Goal: Task Accomplishment & Management: Manage account settings

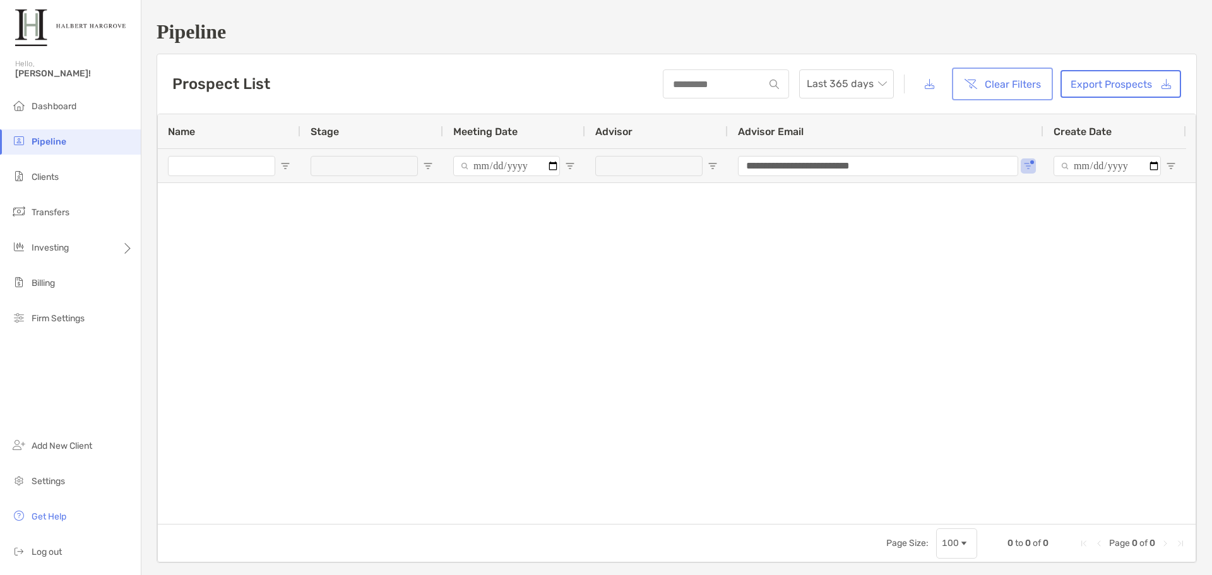
click at [998, 90] on button "Clear Filters" at bounding box center [1003, 84] width 96 height 28
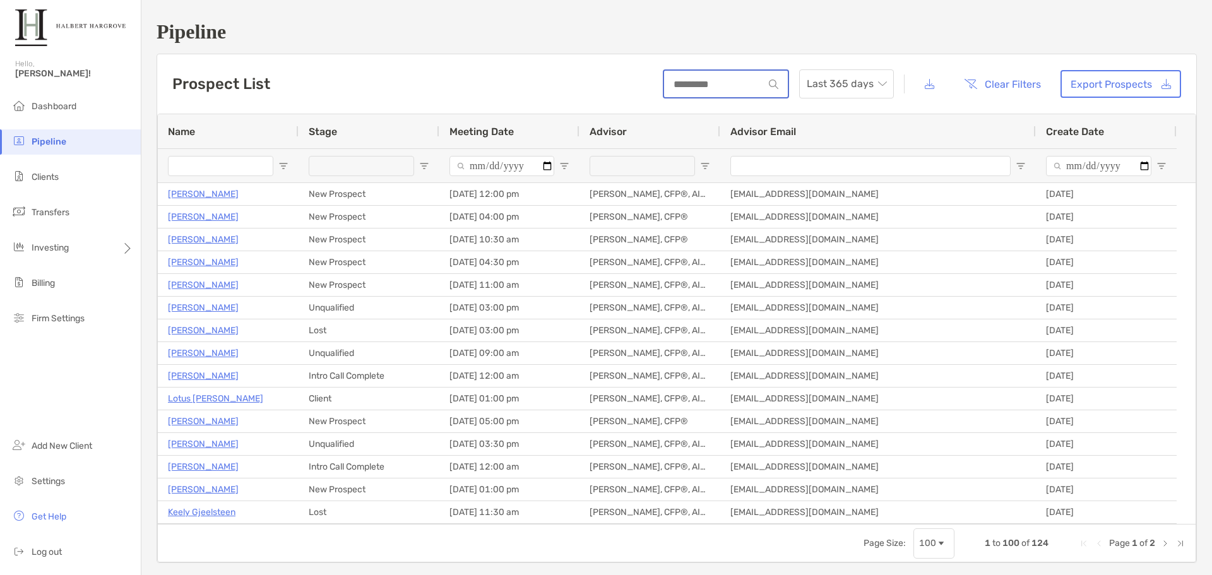
click at [731, 82] on input at bounding box center [714, 84] width 100 height 11
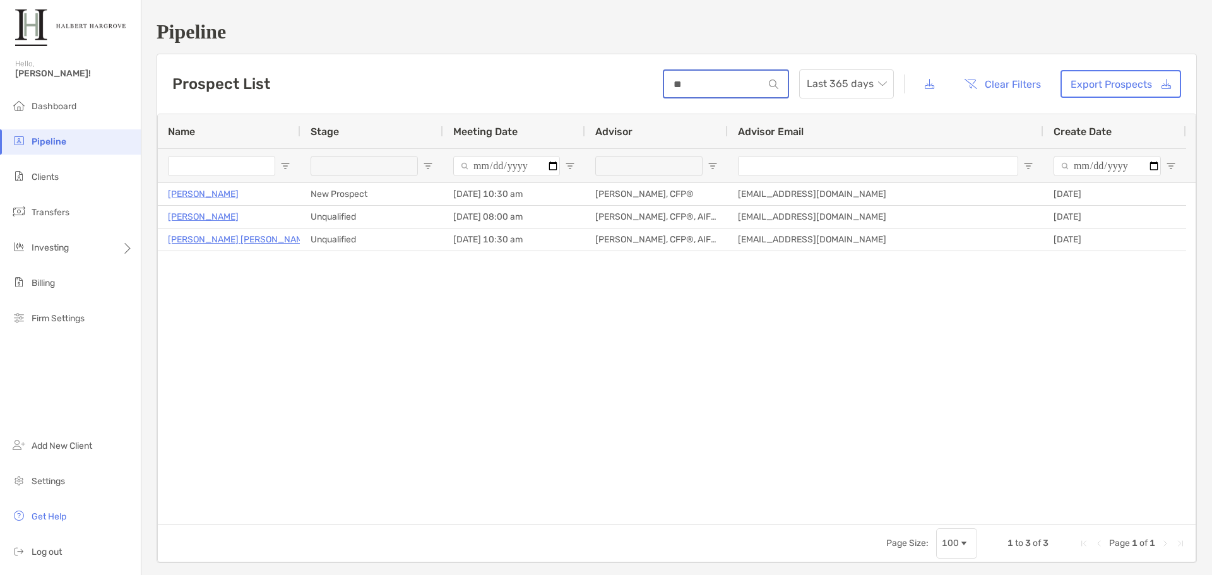
type input "*"
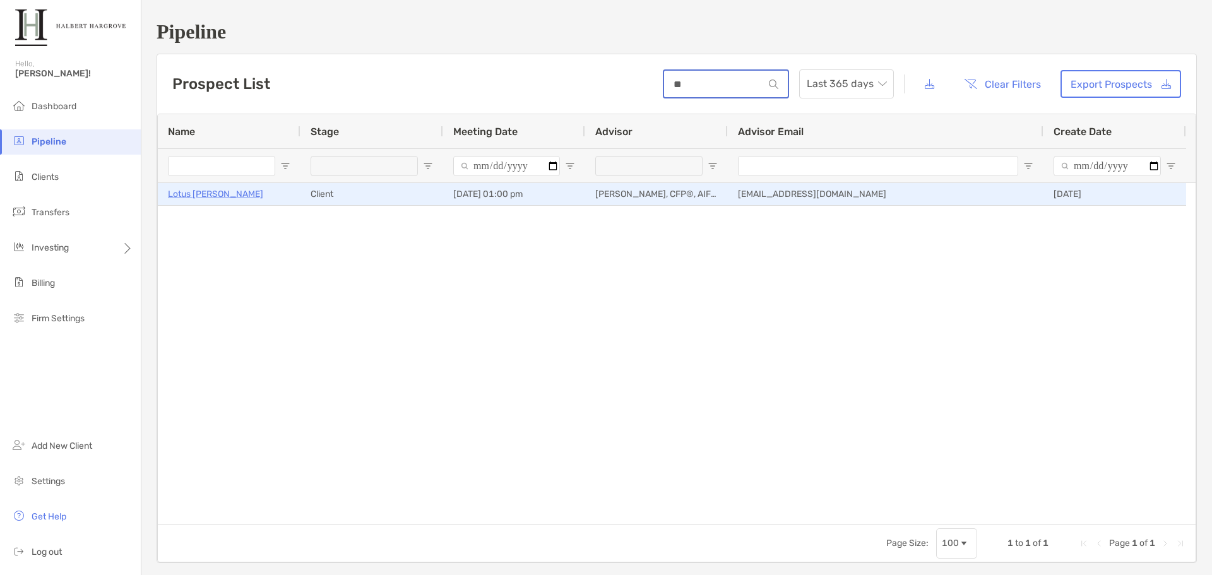
type input "**"
click at [210, 190] on p "Lotus [PERSON_NAME]" at bounding box center [215, 194] width 95 height 16
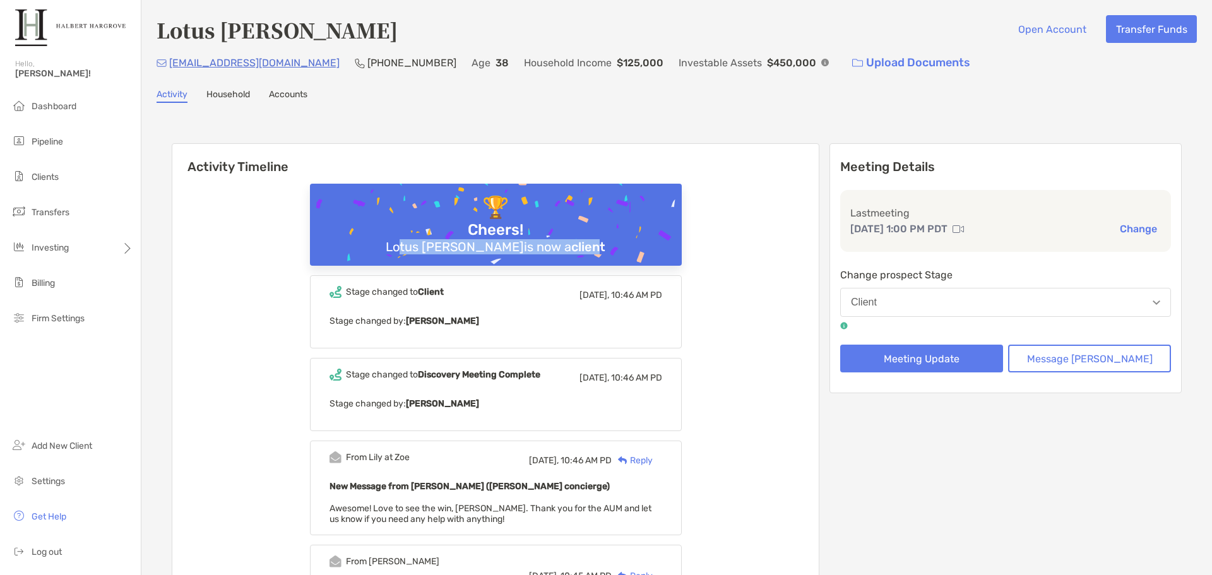
drag, startPoint x: 444, startPoint y: 240, endPoint x: 602, endPoint y: 246, distance: 158.6
click at [601, 246] on div "Lotus Mclaurin is now a client" at bounding box center [496, 246] width 230 height 15
click at [602, 246] on b "client" at bounding box center [588, 246] width 34 height 15
drag, startPoint x: 603, startPoint y: 246, endPoint x: 322, endPoint y: 232, distance: 281.4
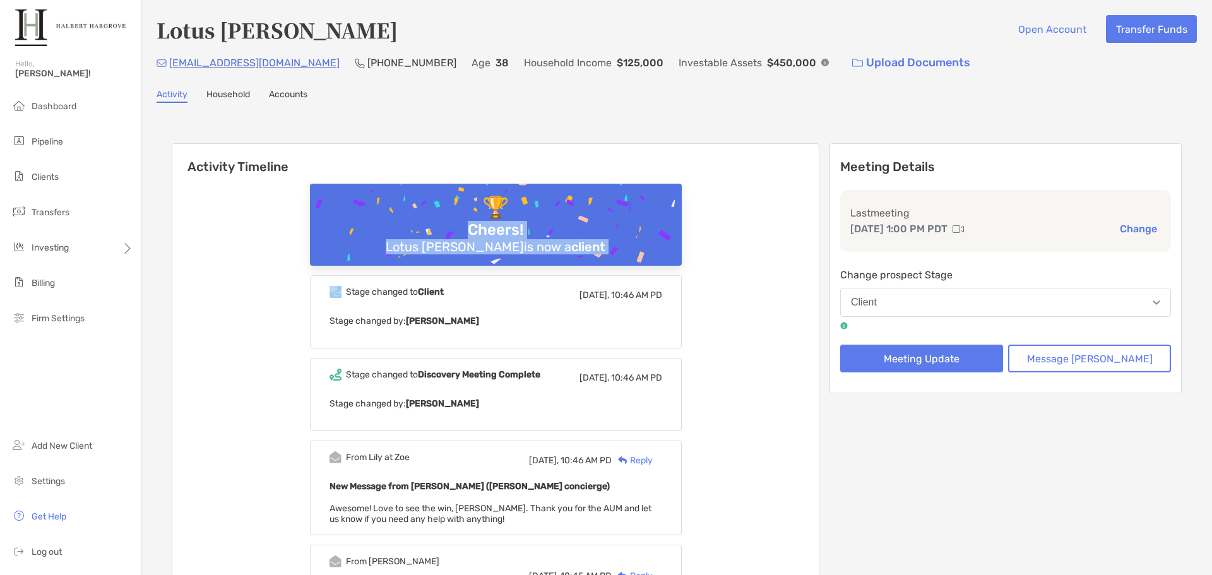
click at [237, 172] on h6 "Activity Timeline" at bounding box center [495, 159] width 647 height 30
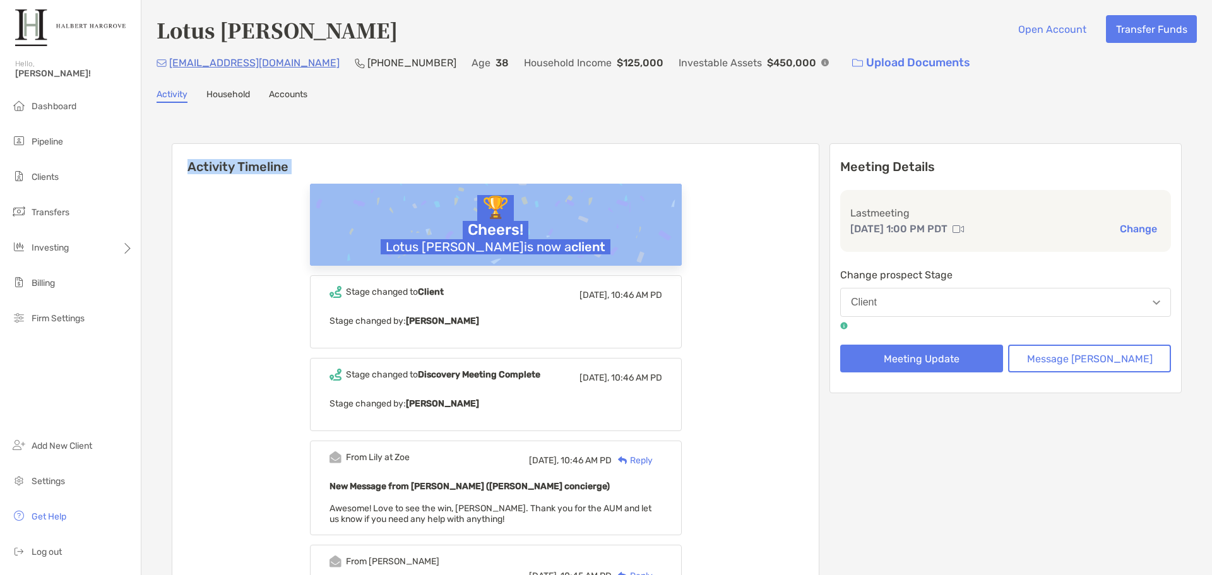
click at [237, 172] on h6 "Activity Timeline" at bounding box center [495, 159] width 647 height 30
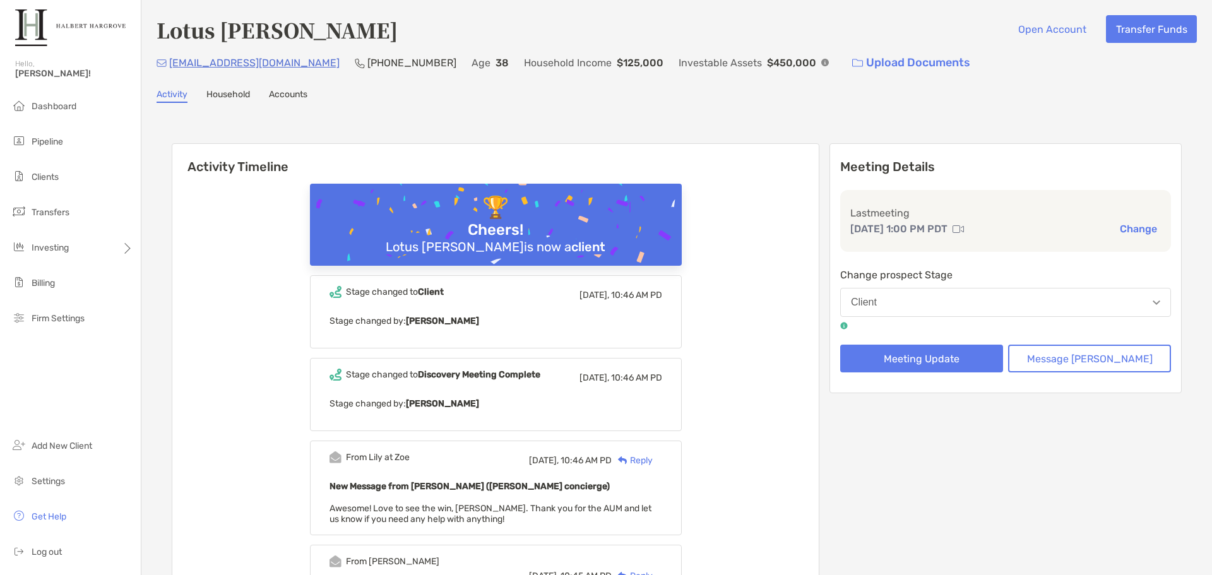
click at [472, 71] on div "Age 38" at bounding box center [490, 62] width 37 height 27
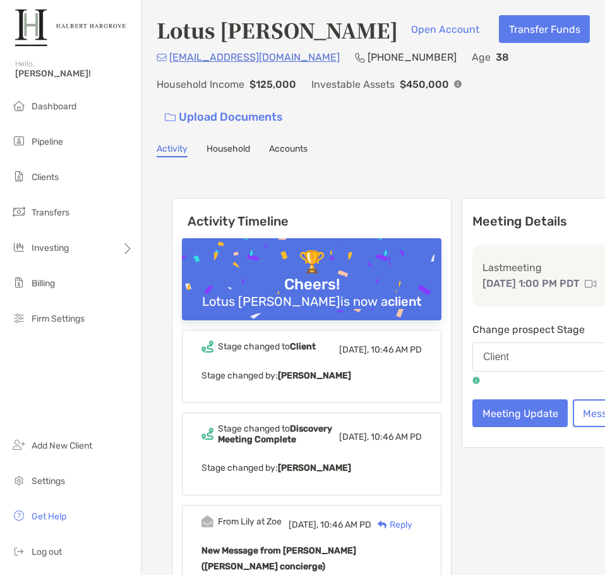
click at [193, 34] on h4 "Lotus [PERSON_NAME]" at bounding box center [277, 29] width 241 height 29
copy h4 "Lotus"
drag, startPoint x: 300, startPoint y: 59, endPoint x: 169, endPoint y: 62, distance: 130.7
click at [169, 62] on div "lotusmclaurin@gmail.com (617) 650-5313 Age 38 Household Income $125,000 Investa…" at bounding box center [373, 89] width 433 height 81
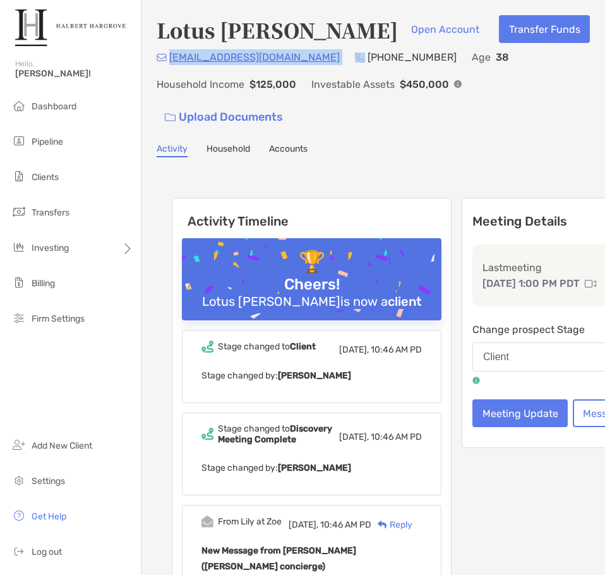
copy p "lotusmclaurin@gmail.com"
click at [368, 57] on p "(617) 650-5313" at bounding box center [412, 57] width 89 height 16
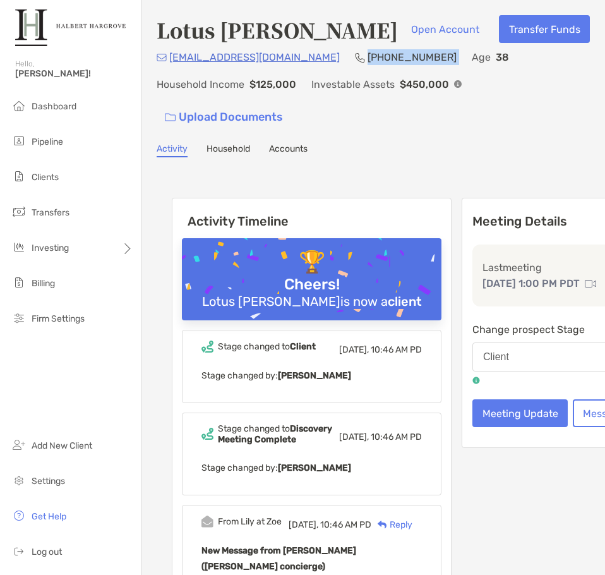
click at [368, 57] on p "(617) 650-5313" at bounding box center [412, 57] width 89 height 16
copy p "(617) 650-5313"
click at [426, 87] on p "$450,000" at bounding box center [424, 84] width 49 height 16
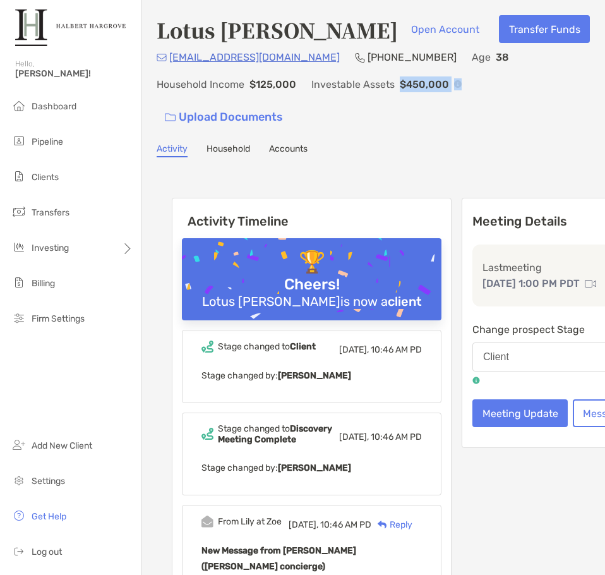
click at [455, 83] on img at bounding box center [458, 84] width 8 height 8
click at [404, 90] on p "$450,000" at bounding box center [424, 84] width 49 height 16
click at [232, 149] on link "Household" at bounding box center [228, 150] width 44 height 14
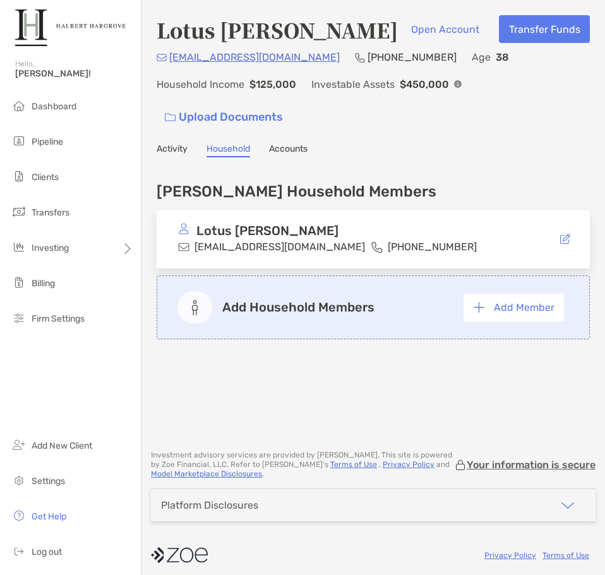
click at [282, 153] on link "Accounts" at bounding box center [288, 150] width 39 height 14
